Goal: Communication & Community: Answer question/provide support

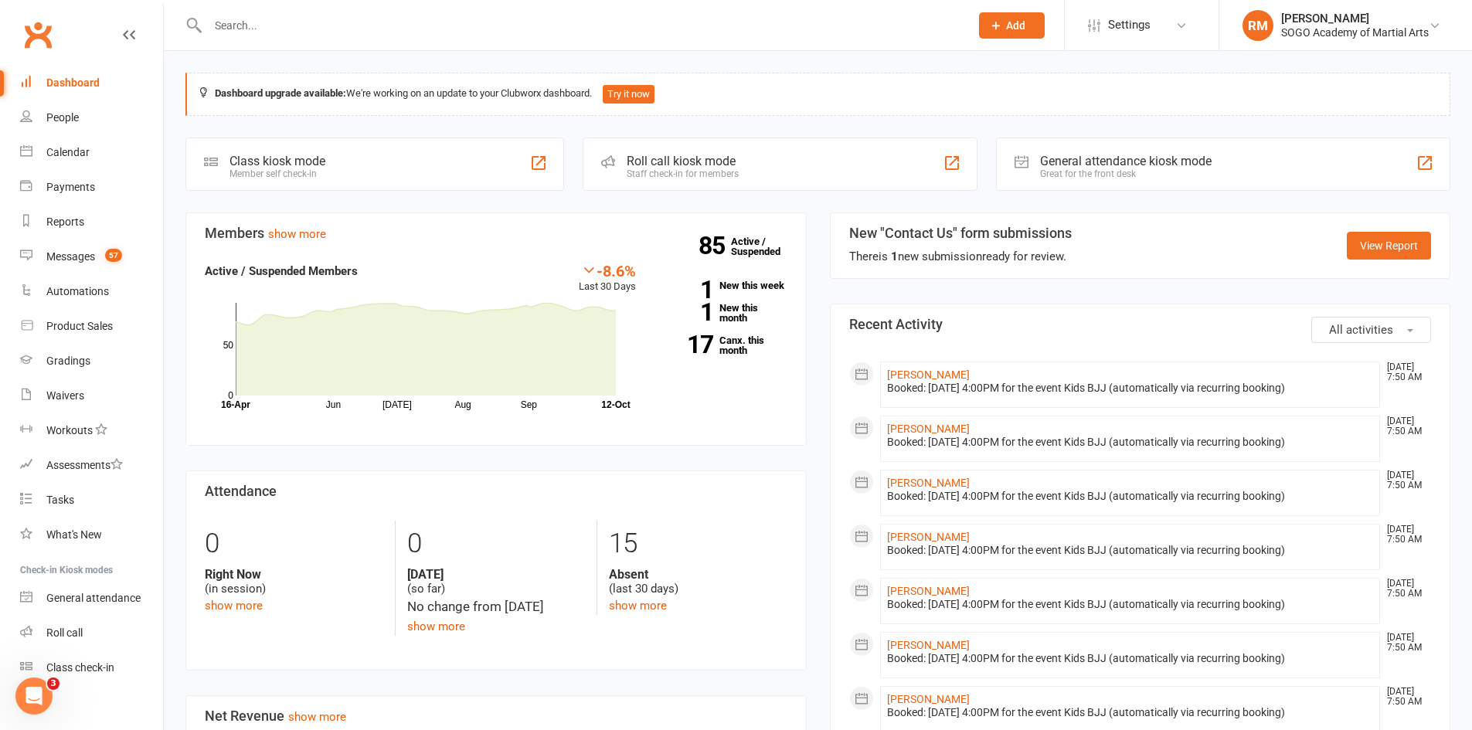
click at [233, 26] on input "text" at bounding box center [581, 26] width 756 height 22
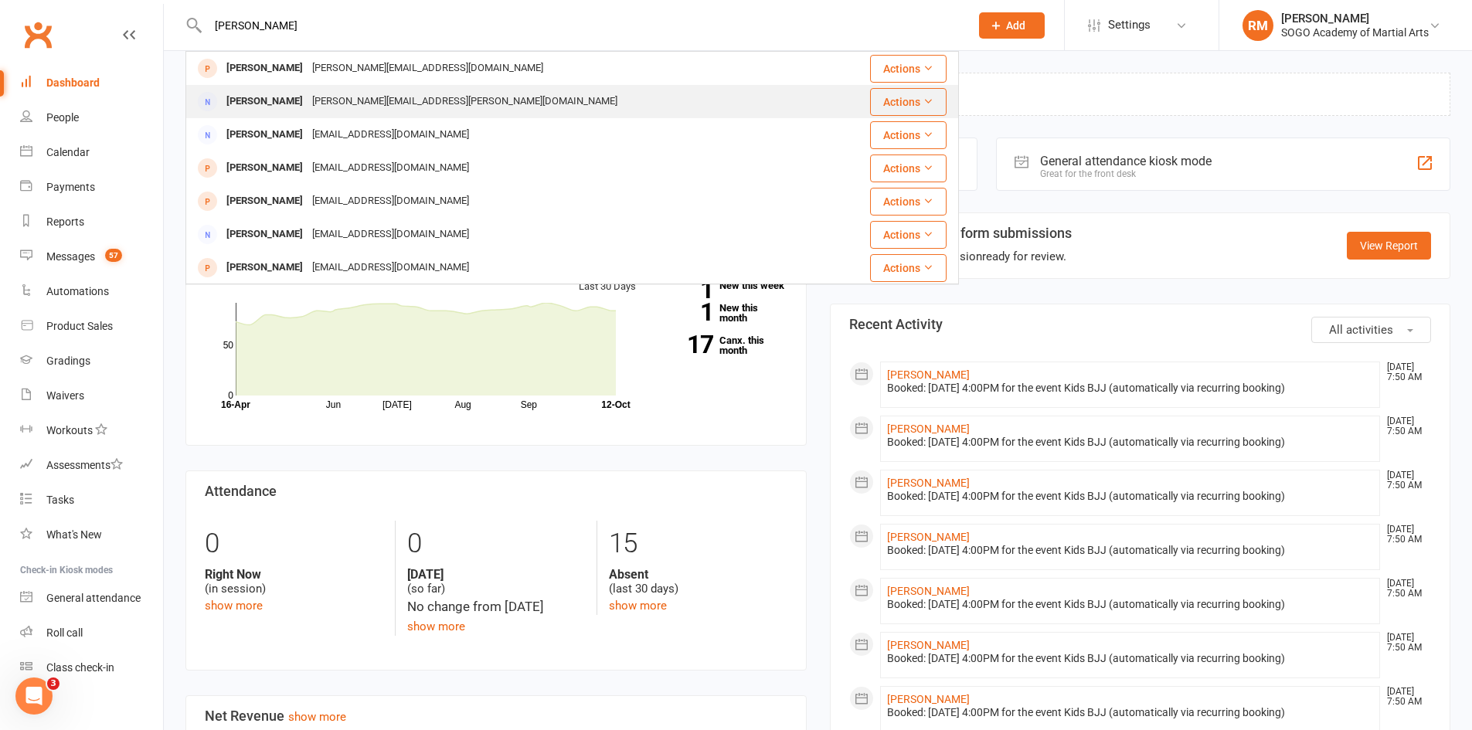
type input "[PERSON_NAME]"
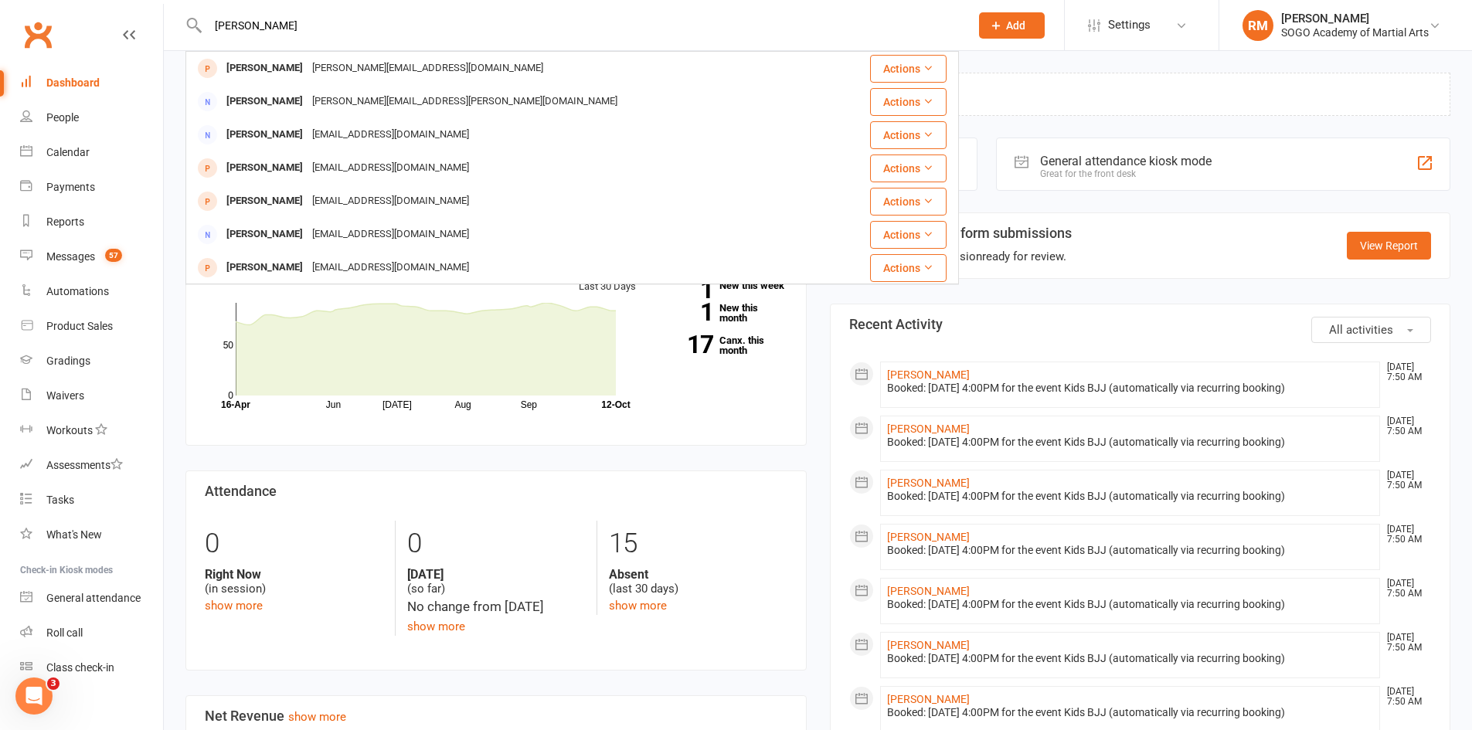
click at [274, 104] on div "[PERSON_NAME]" at bounding box center [265, 101] width 86 height 22
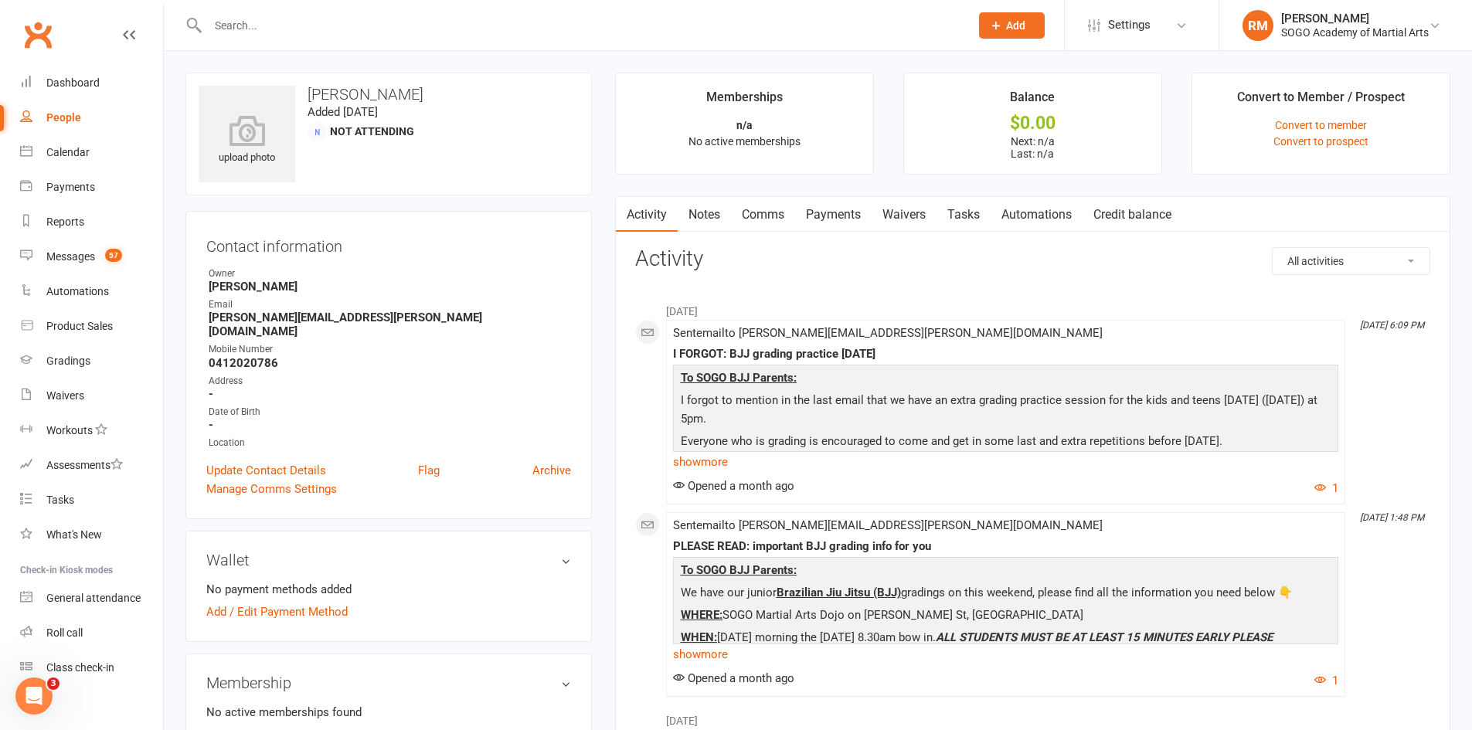
click at [758, 217] on link "Comms" at bounding box center [763, 215] width 64 height 36
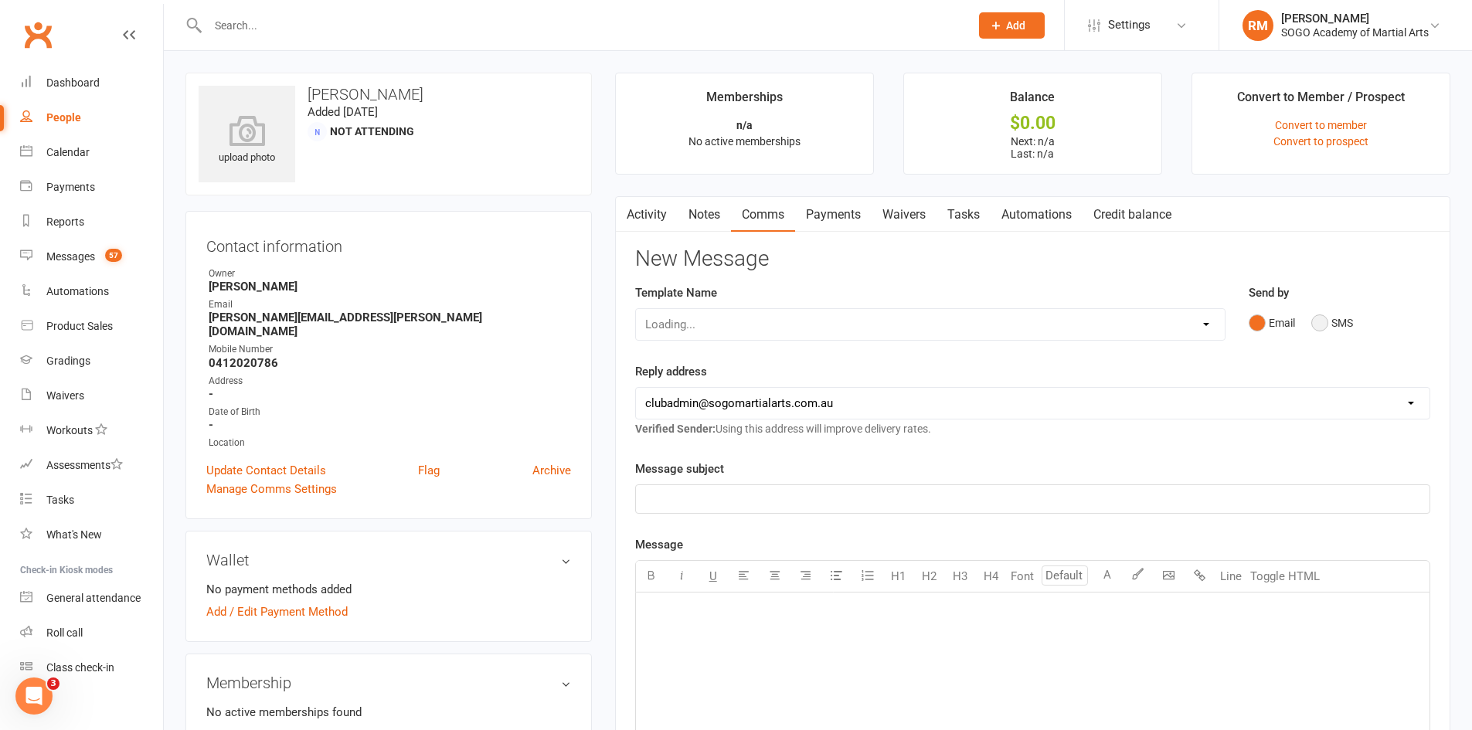
click at [1319, 326] on button "SMS" at bounding box center [1333, 322] width 42 height 29
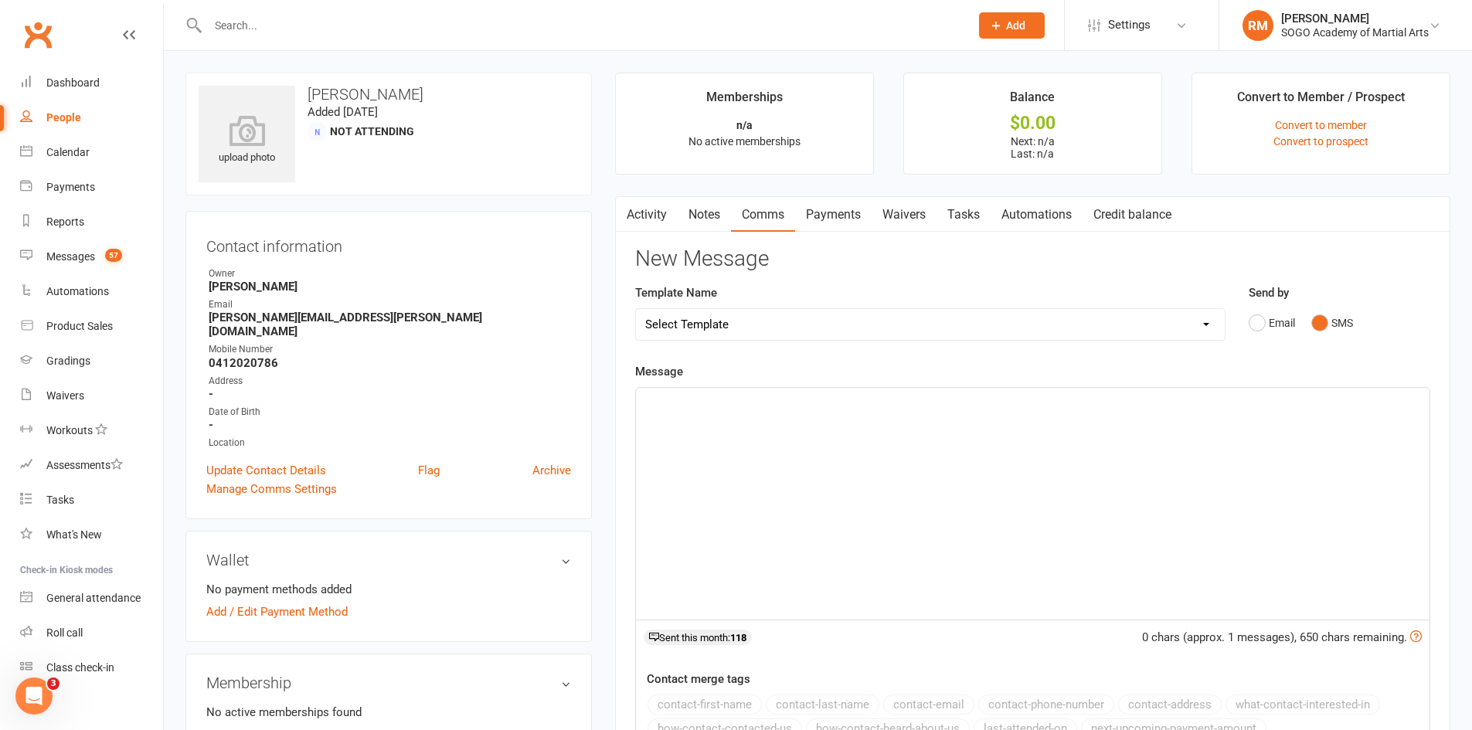
click at [865, 419] on div "﻿" at bounding box center [1033, 504] width 794 height 232
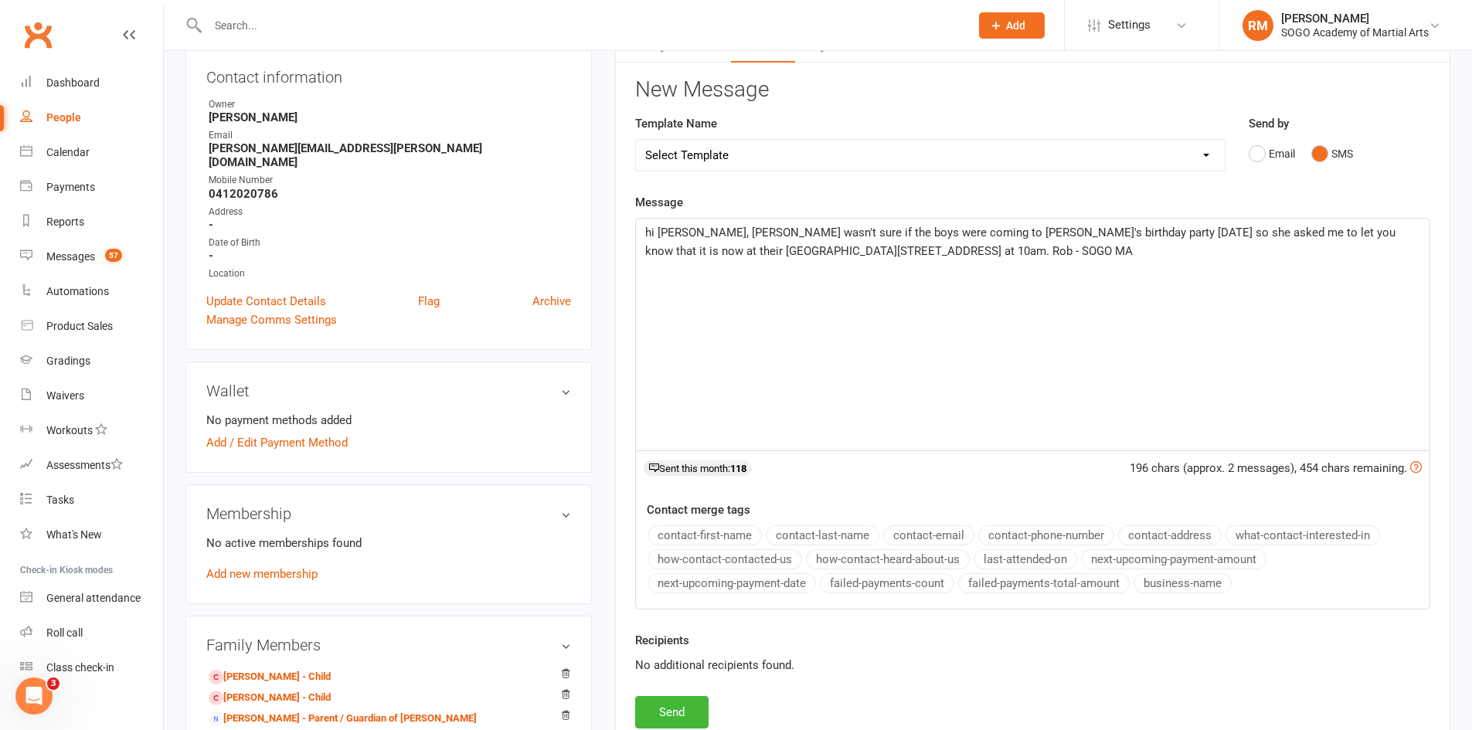
scroll to position [386, 0]
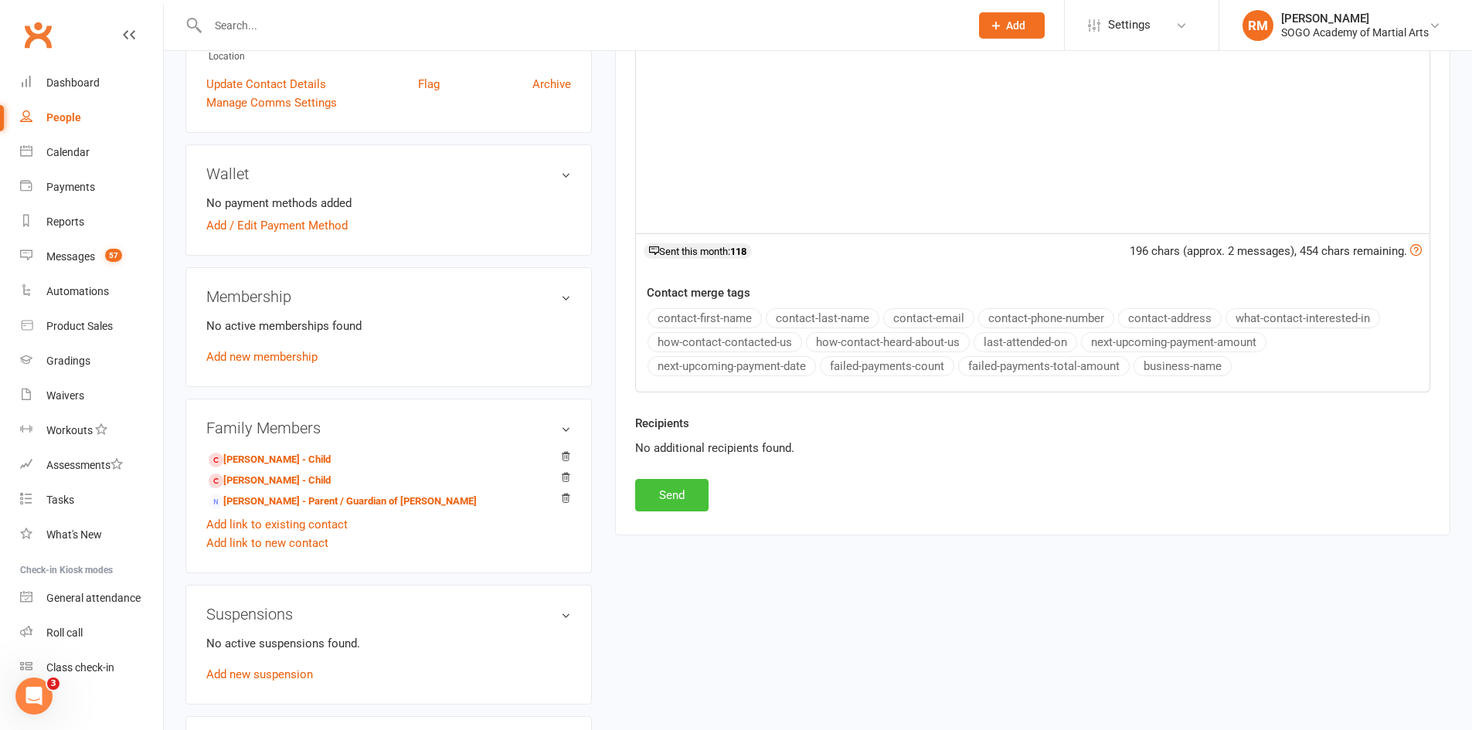
click at [691, 501] on button "Send" at bounding box center [671, 495] width 73 height 32
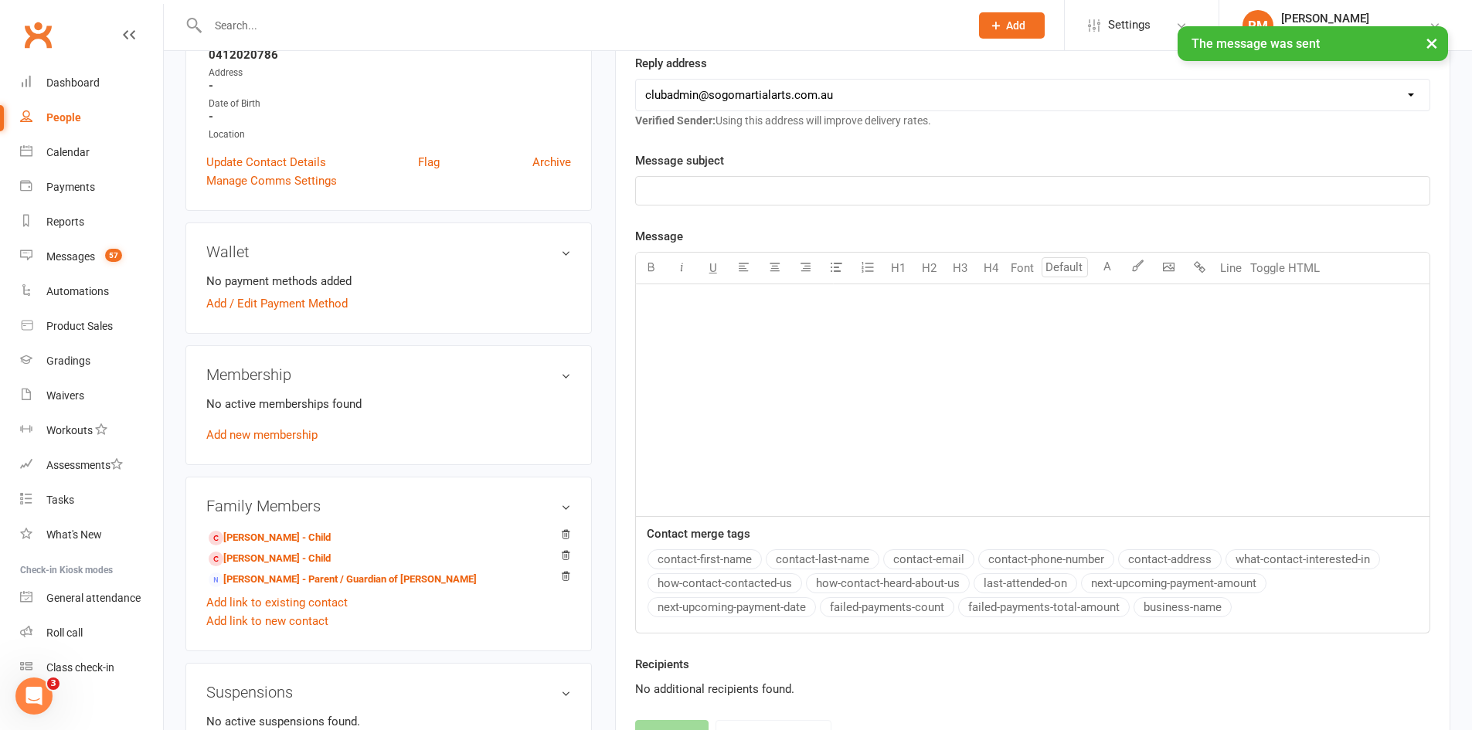
scroll to position [0, 0]
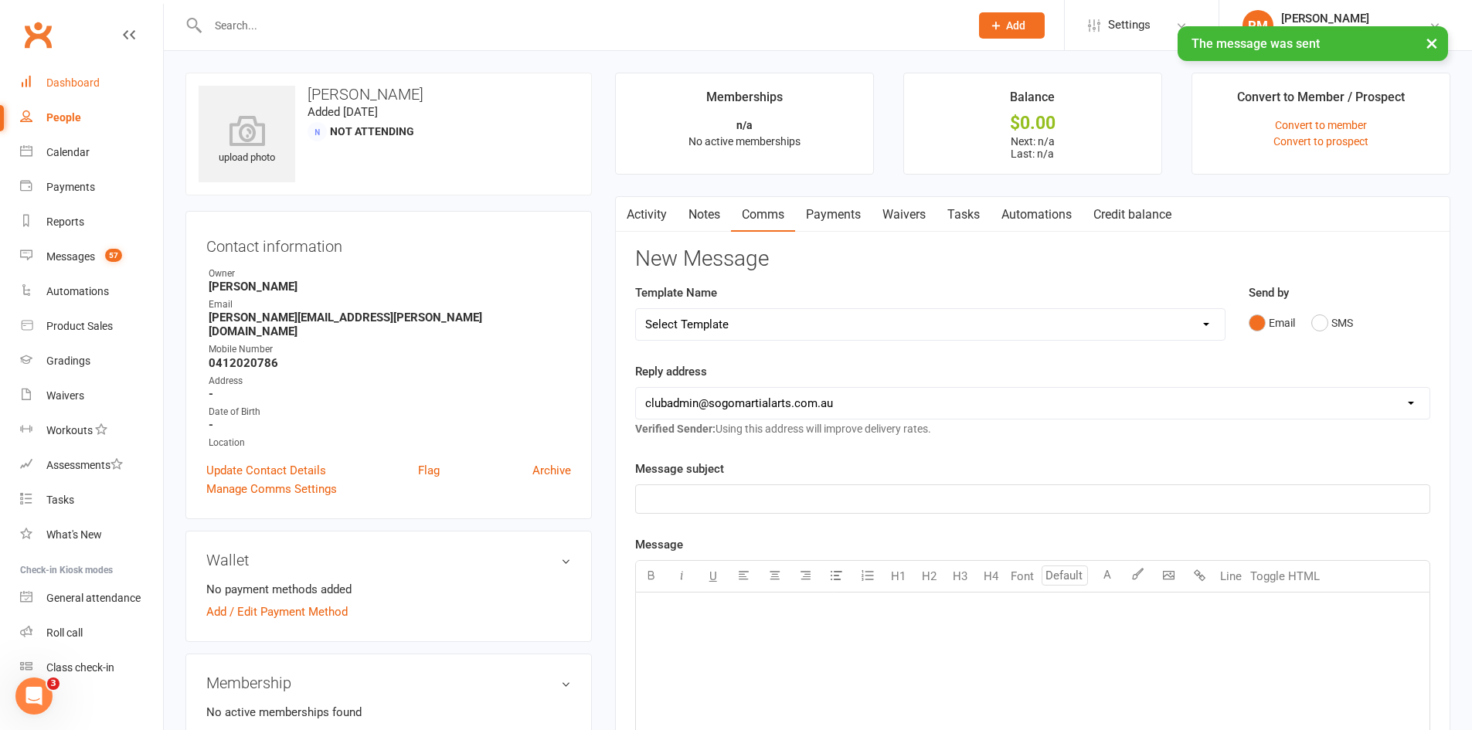
click at [70, 78] on div "Dashboard" at bounding box center [72, 83] width 53 height 12
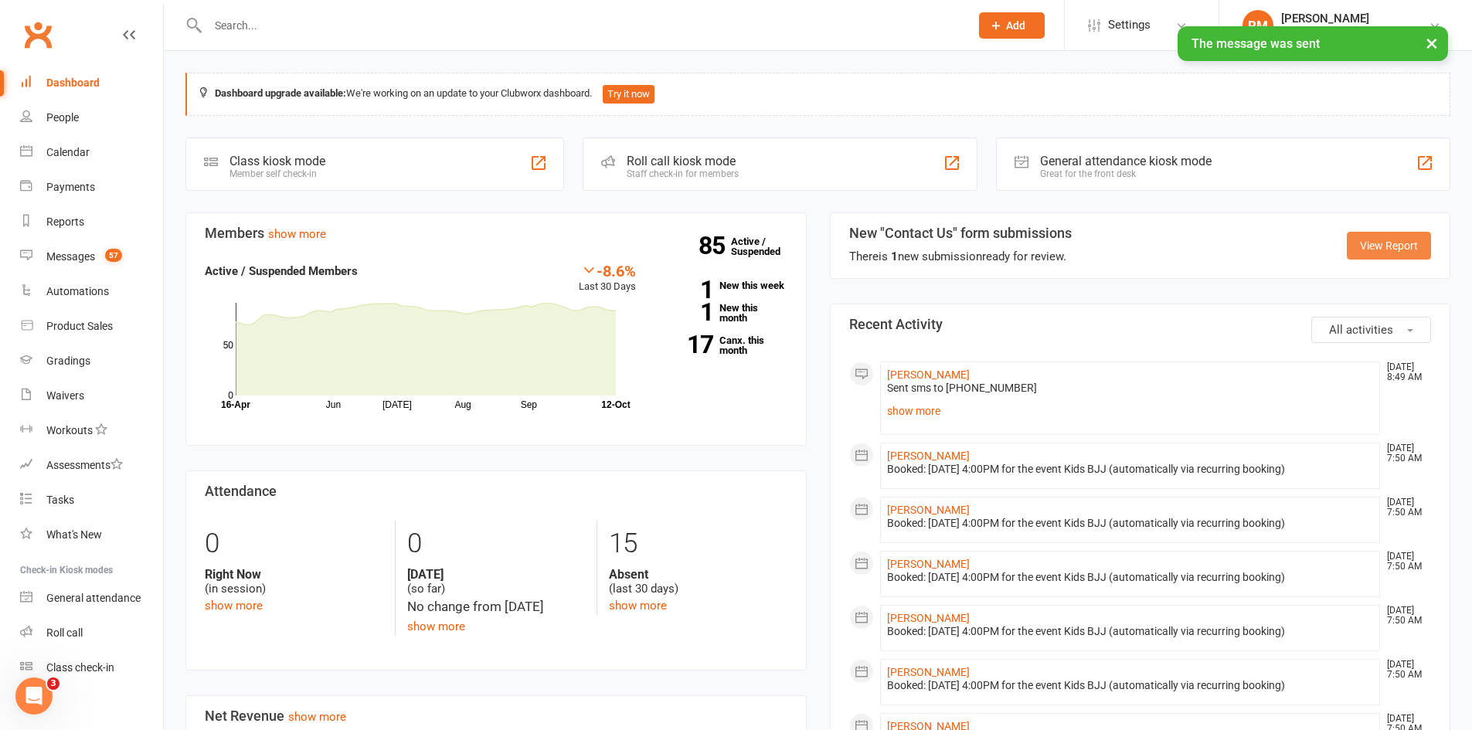
click at [1353, 250] on link "View Report" at bounding box center [1389, 246] width 84 height 28
